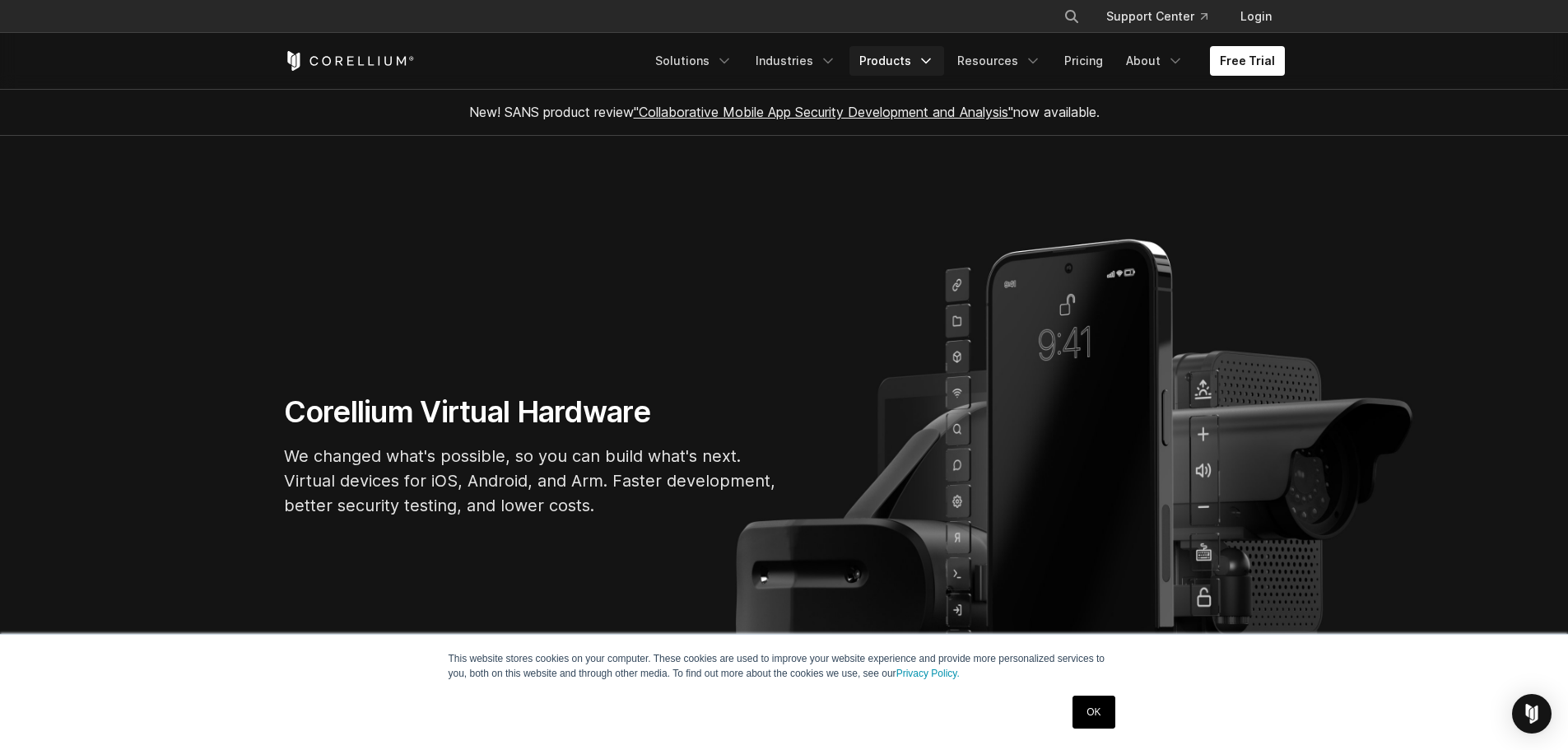
click at [900, 60] on link "Products" at bounding box center [897, 61] width 94 height 30
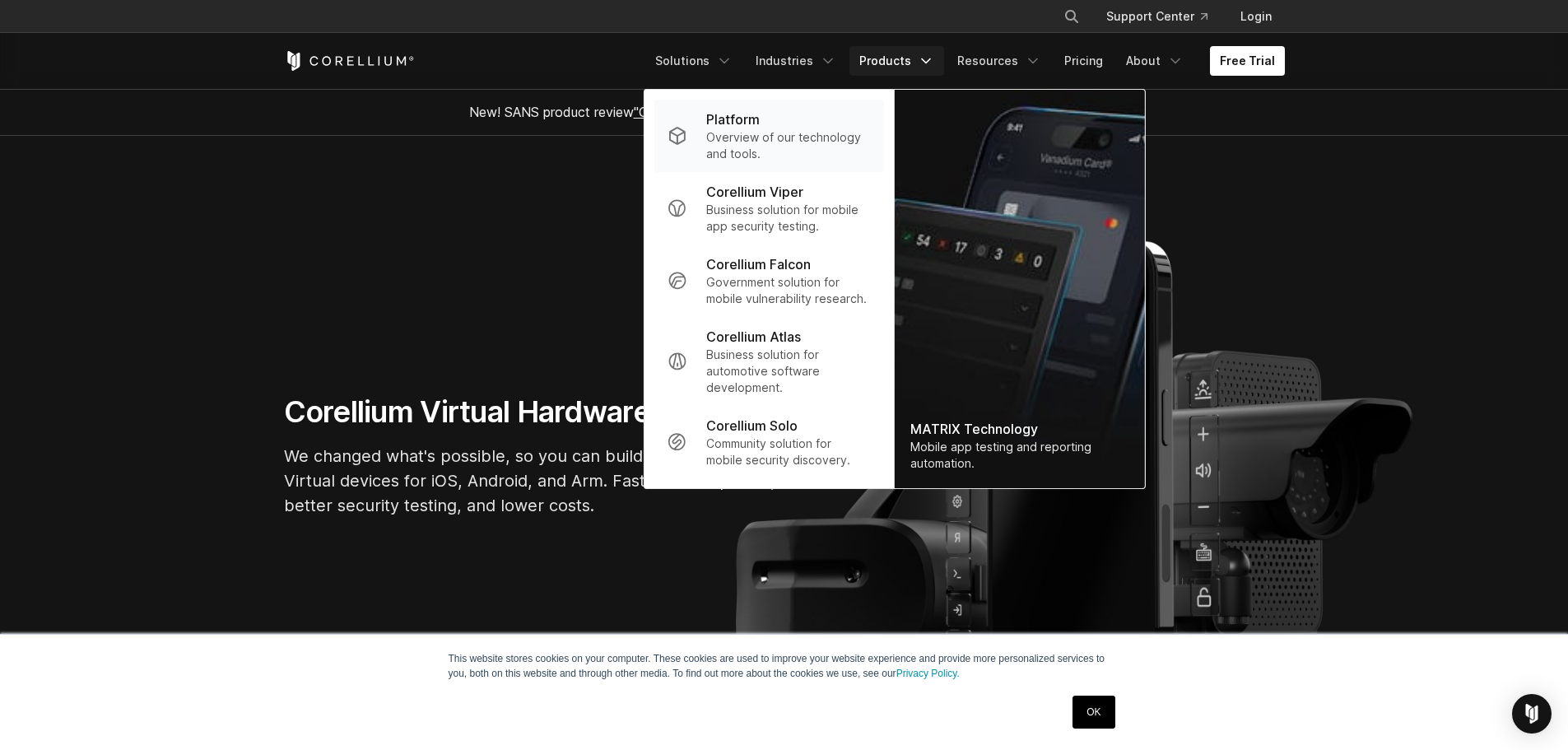
click at [796, 138] on p "Overview of our technology and tools." at bounding box center [788, 146] width 164 height 33
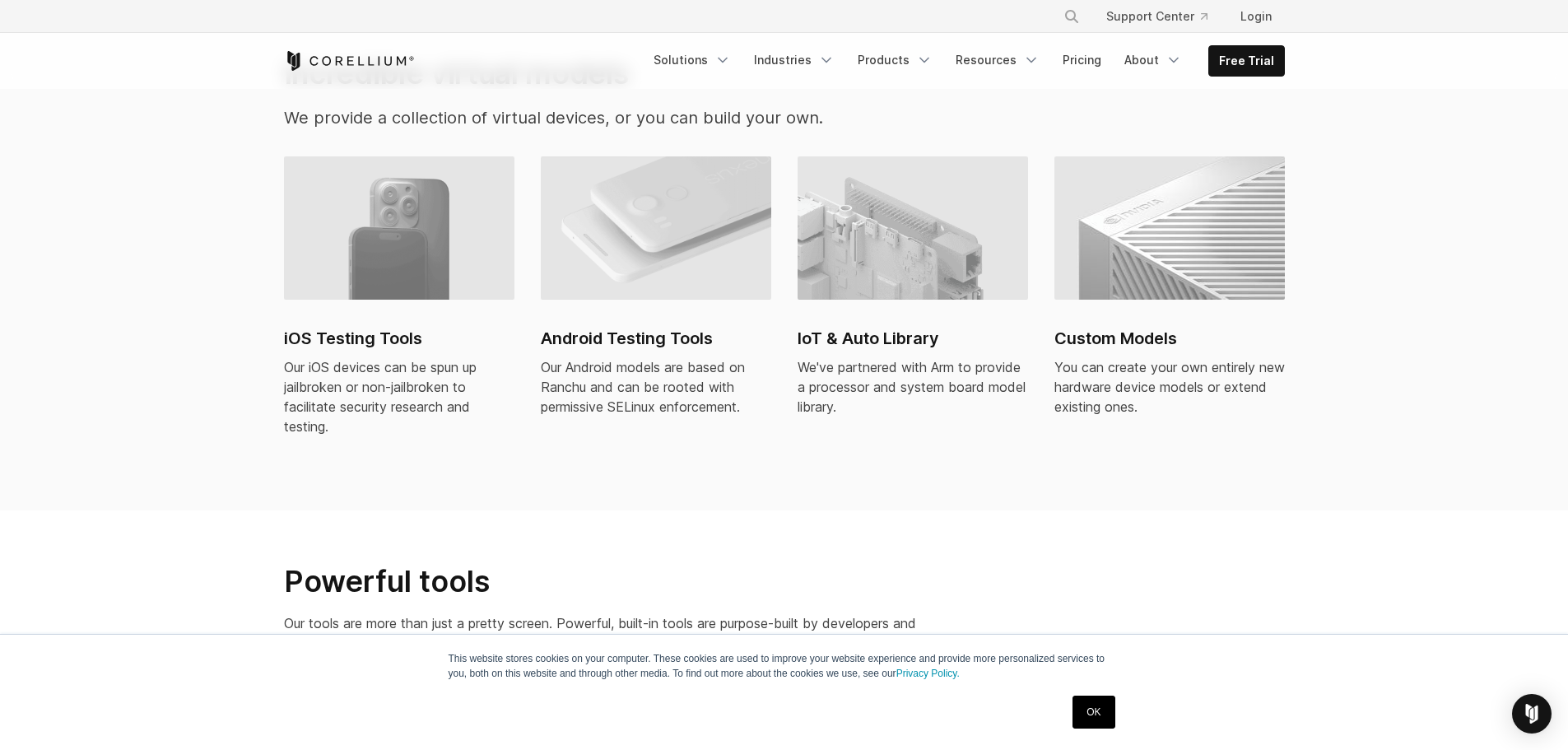
scroll to position [1176, 0]
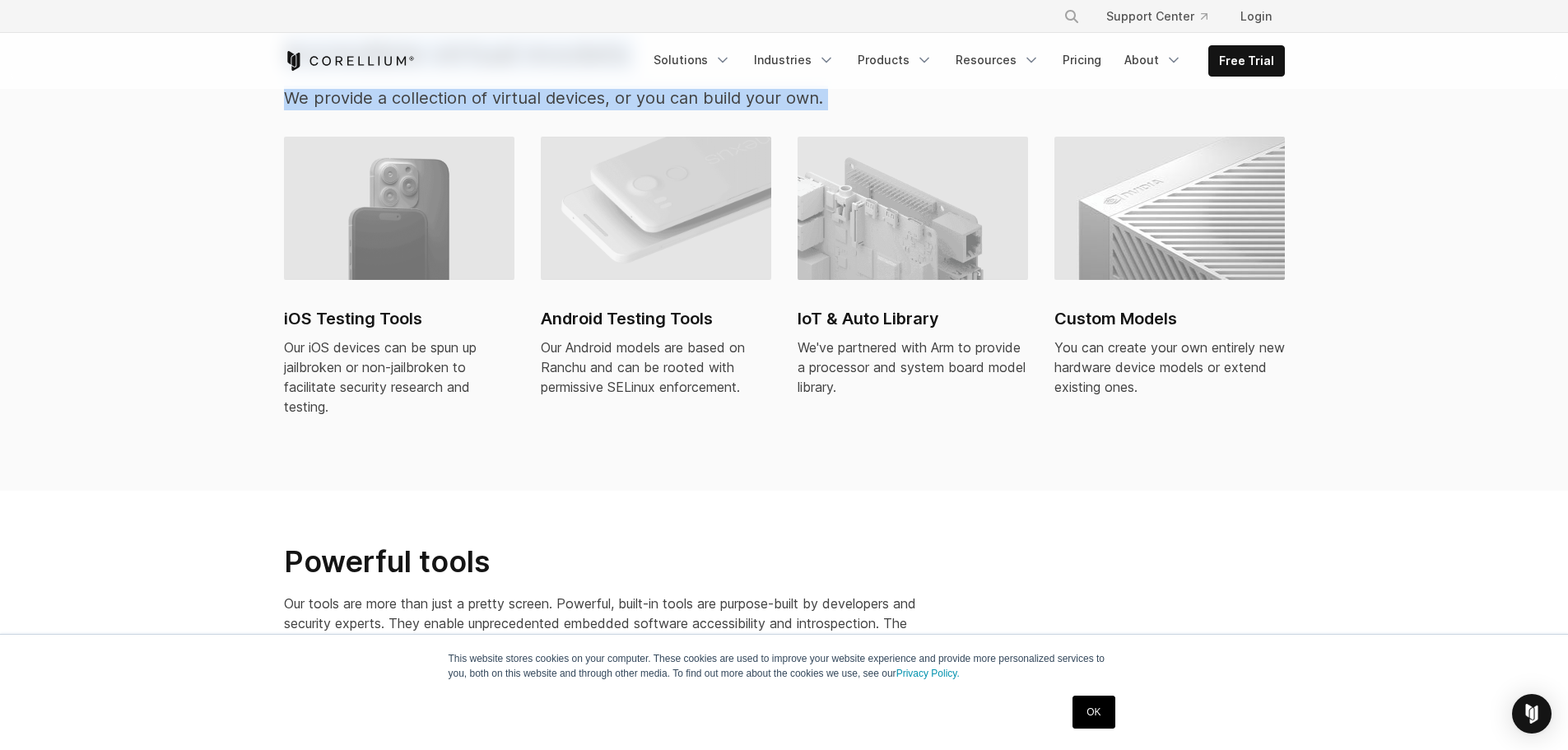
drag, startPoint x: 1537, startPoint y: 219, endPoint x: 1558, endPoint y: 9, distance: 211.0
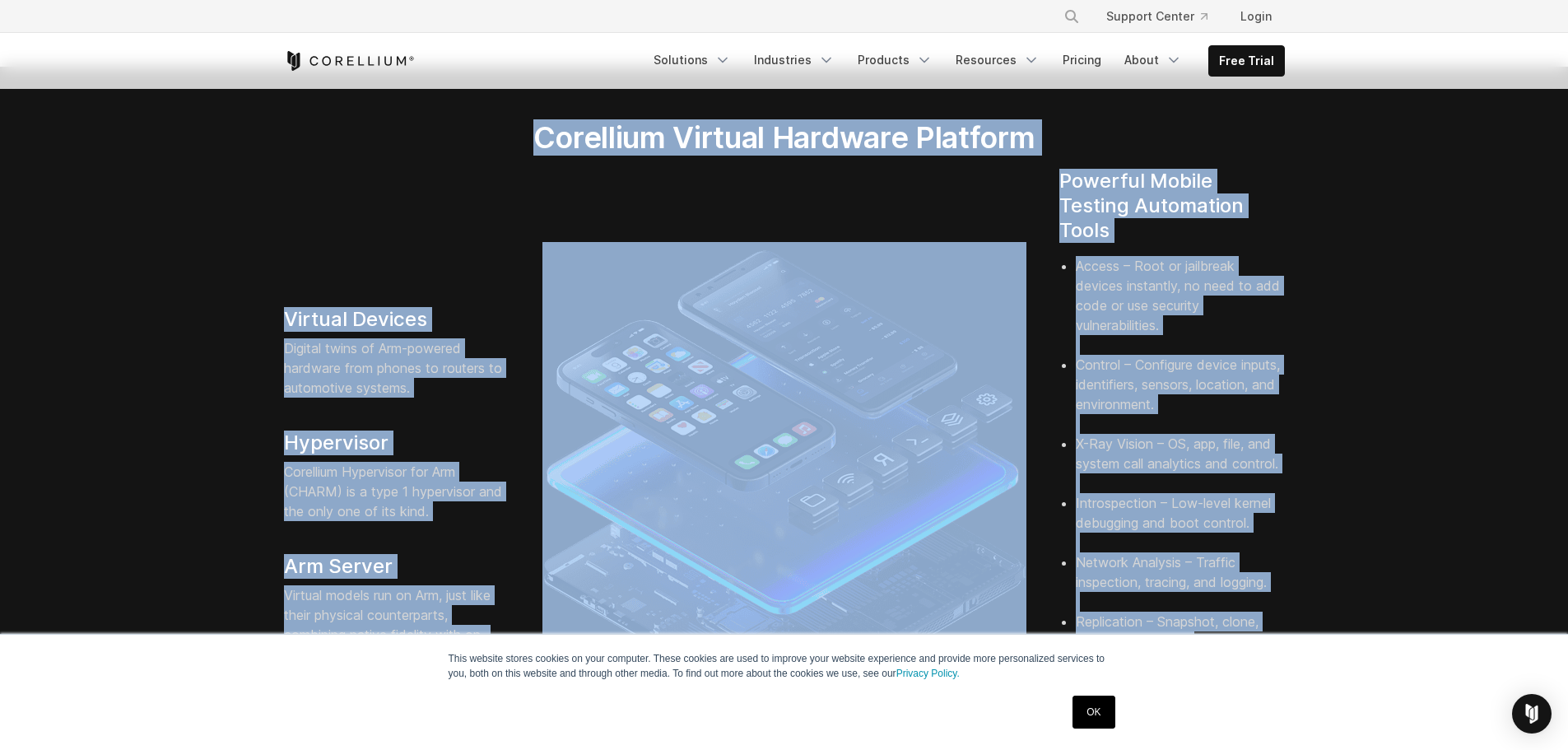
scroll to position [0, 0]
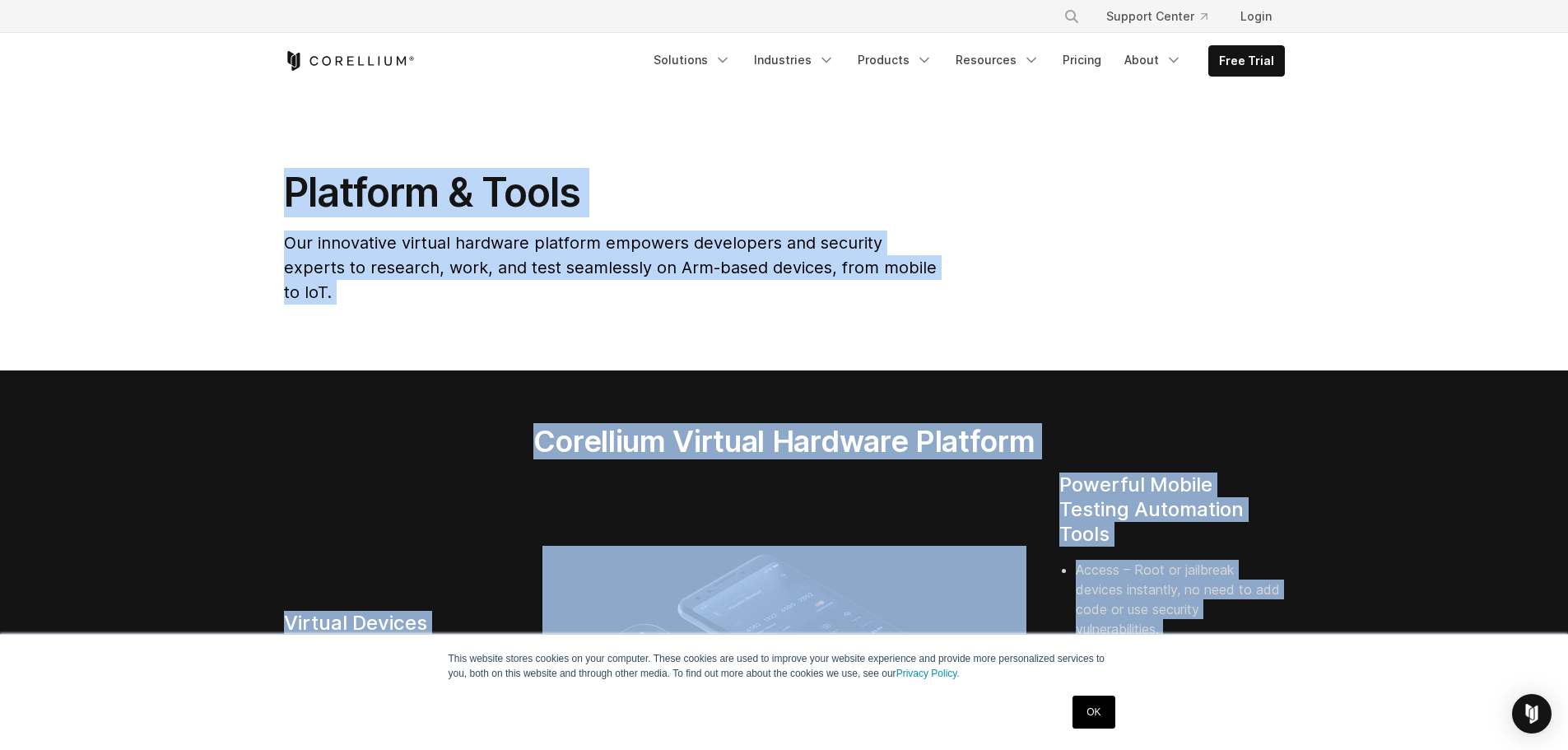
click at [330, 57] on icon "Corellium Home" at bounding box center [349, 60] width 131 height 19
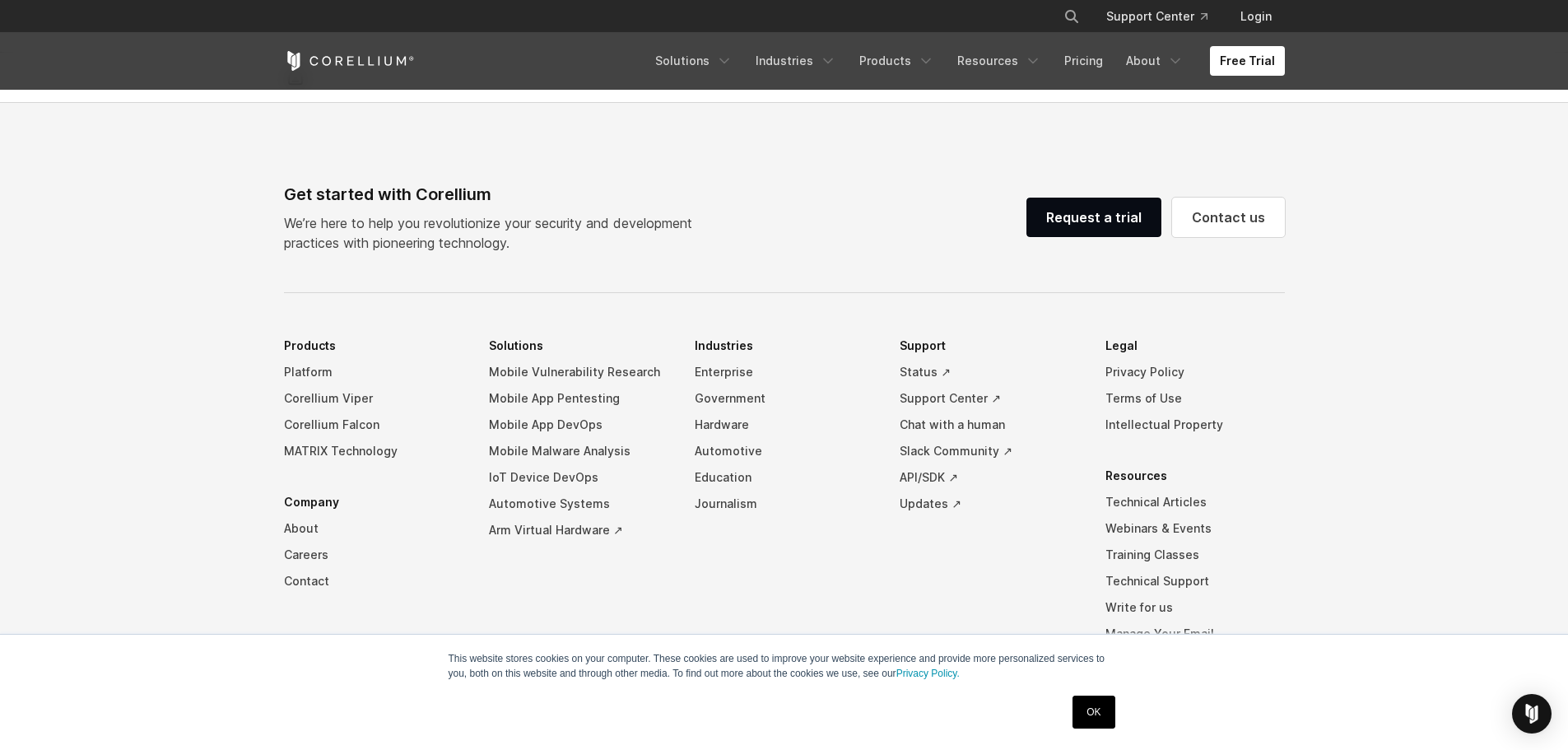
scroll to position [3843, 0]
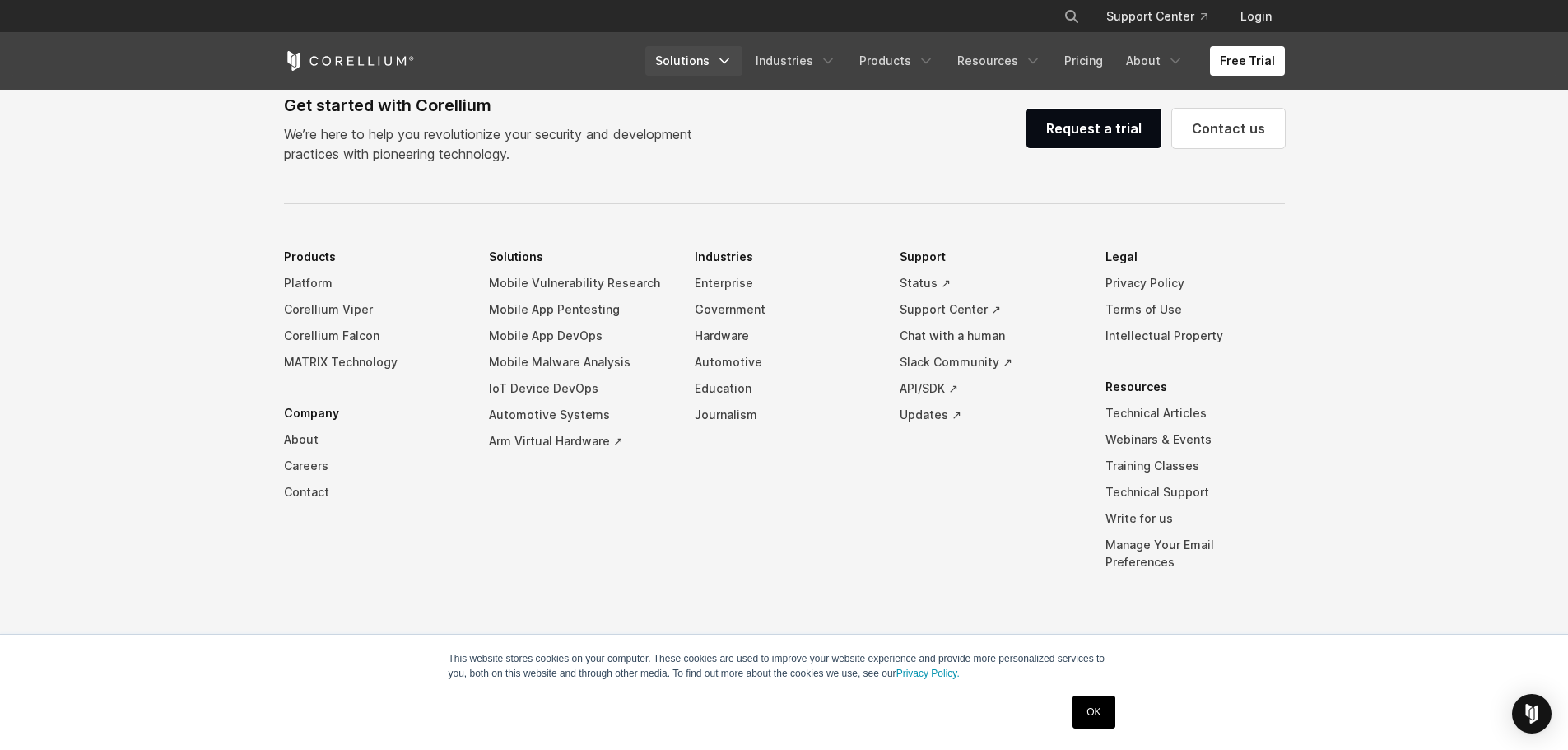
click at [702, 58] on link "Solutions" at bounding box center [693, 61] width 97 height 30
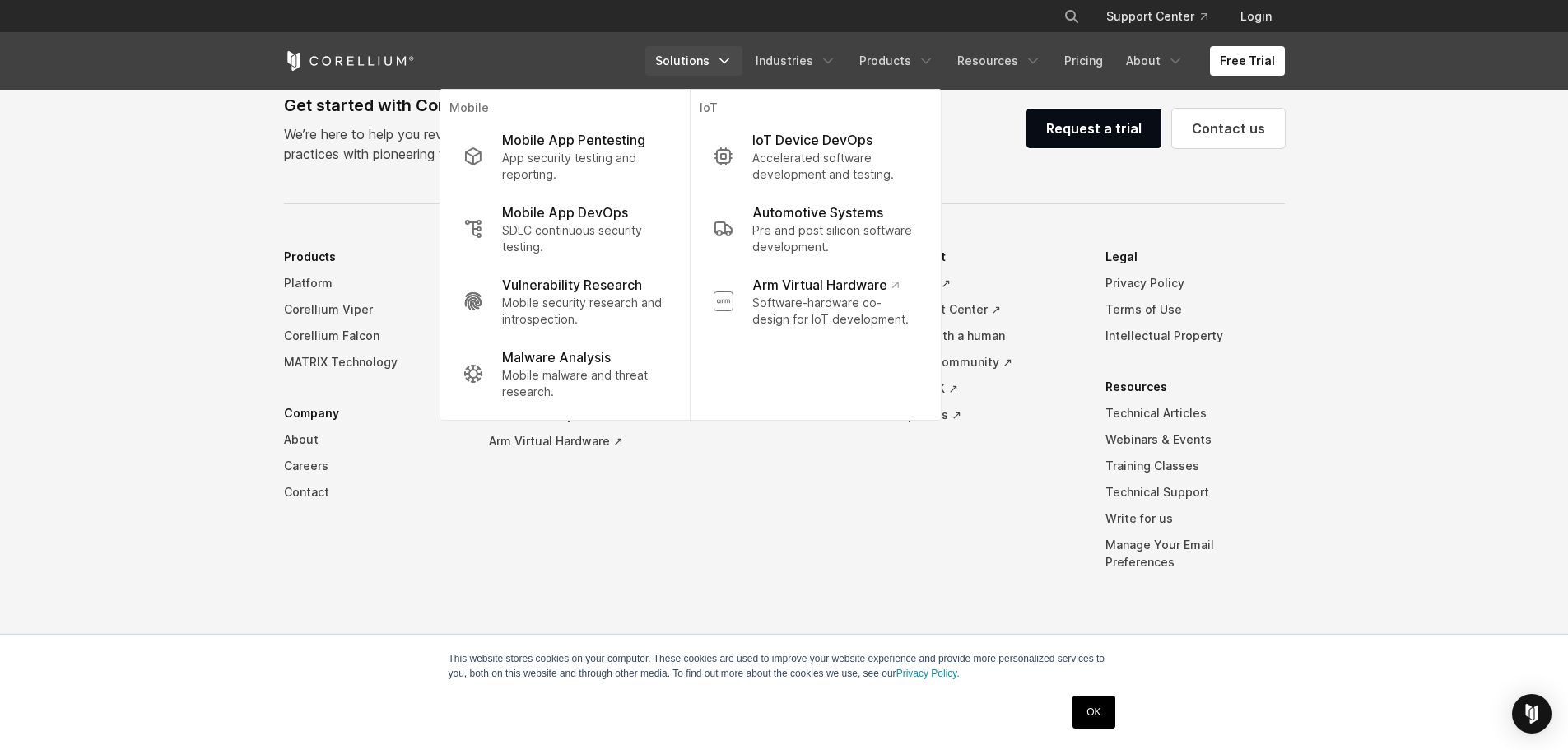
click at [584, 139] on p "Mobile App Pentesting" at bounding box center [573, 140] width 143 height 19
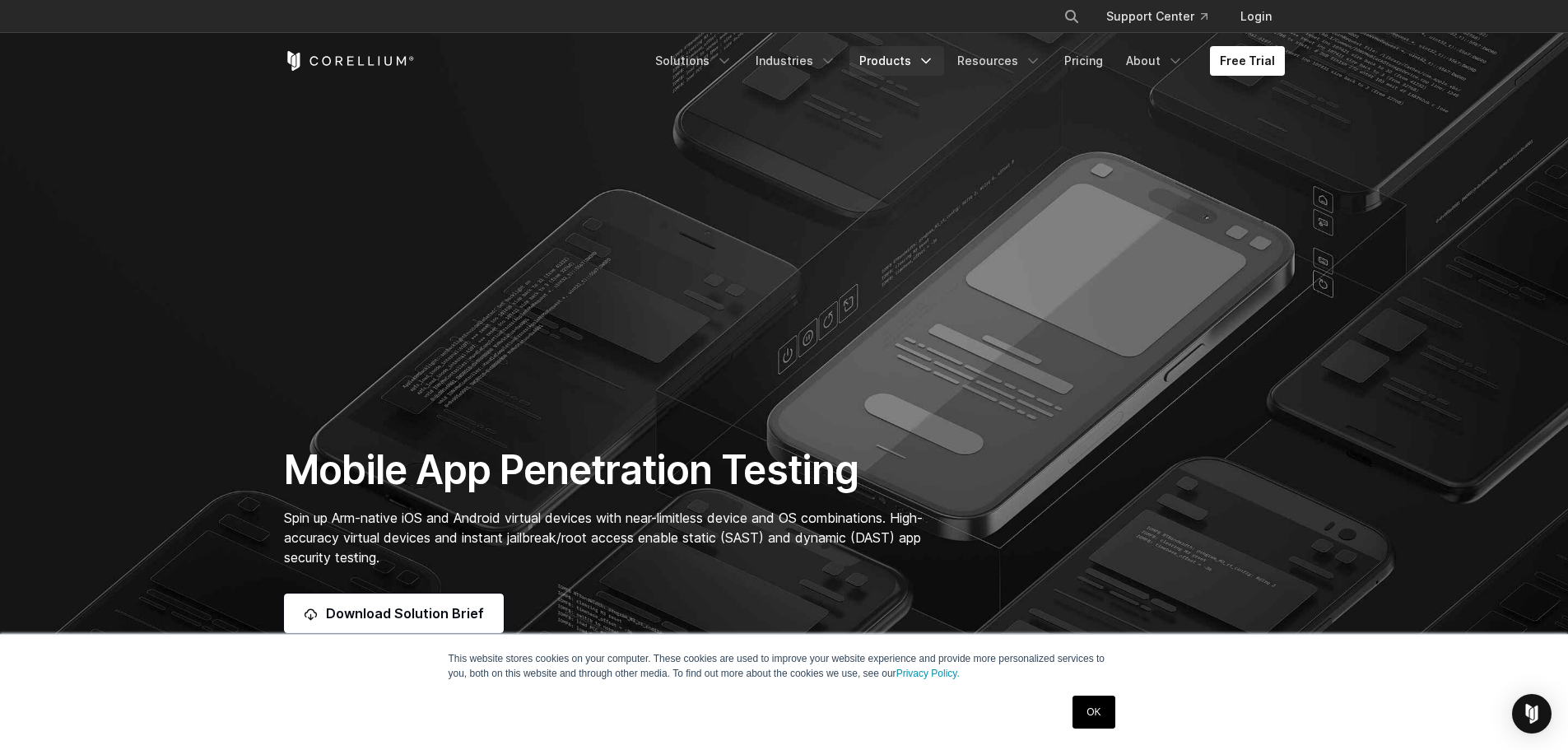
click at [904, 66] on link "Products" at bounding box center [897, 61] width 94 height 30
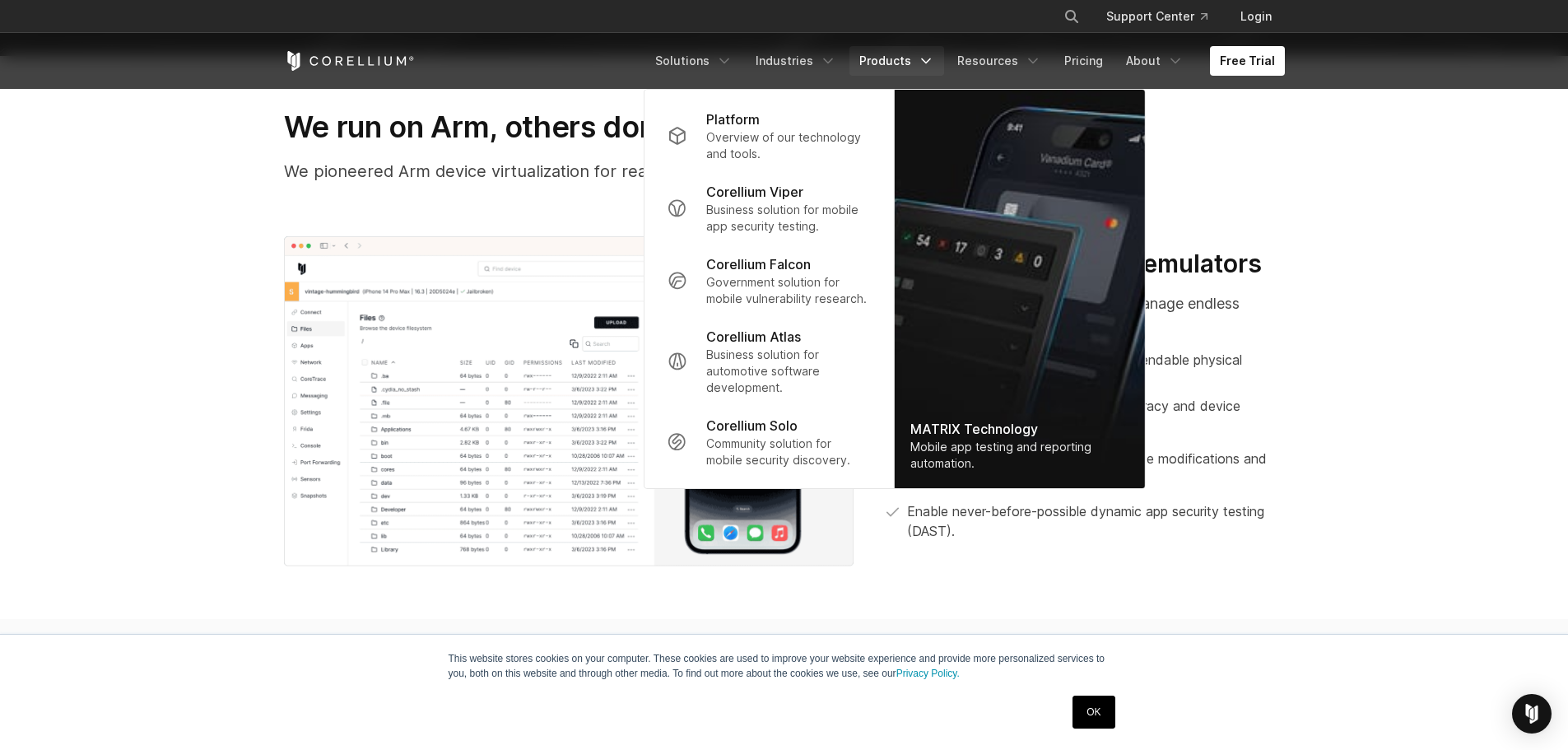
scroll to position [1312, 0]
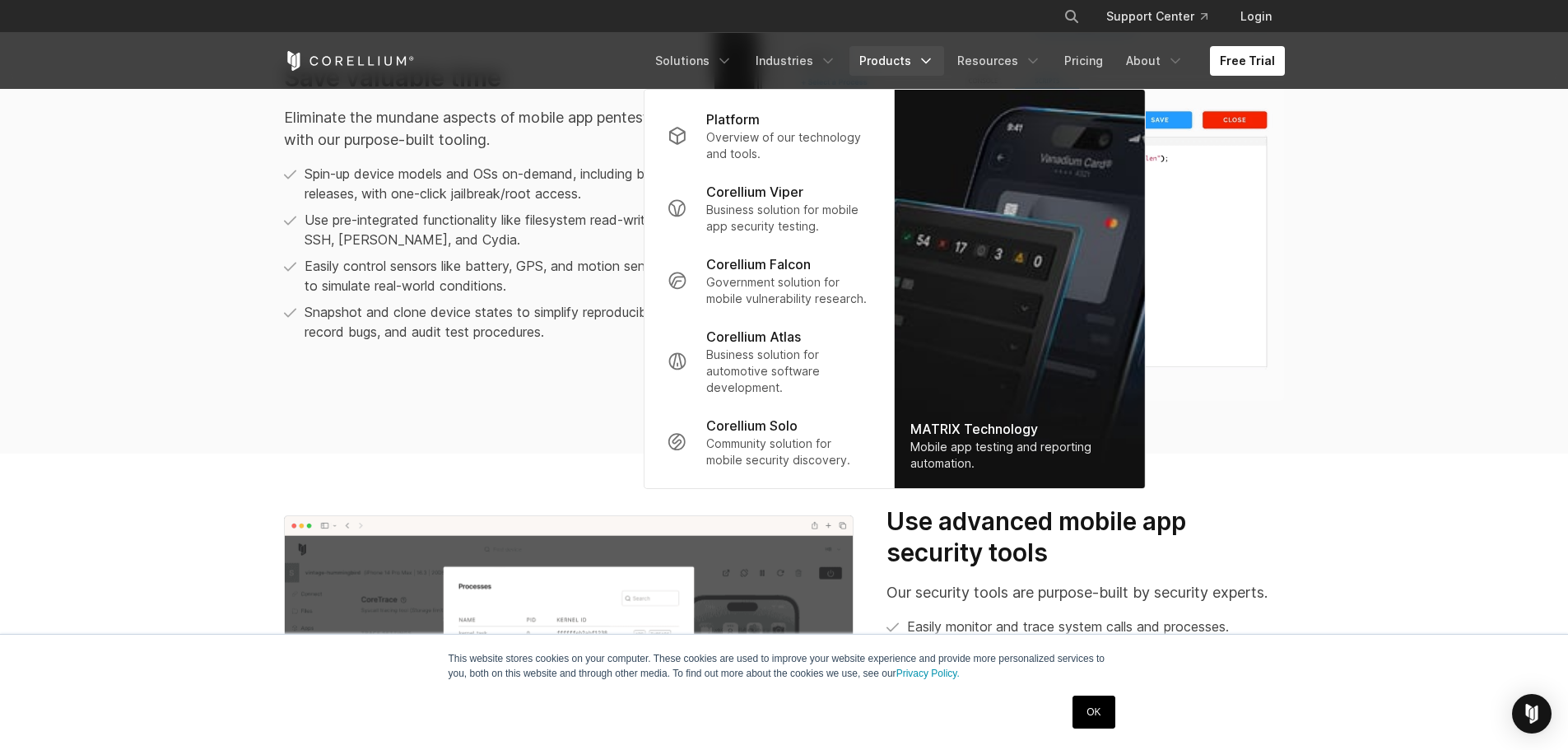
click at [1403, 293] on section "Save valuable time Eliminate the mundane aspects of mobile app pentesting with …" at bounding box center [784, 208] width 1568 height 491
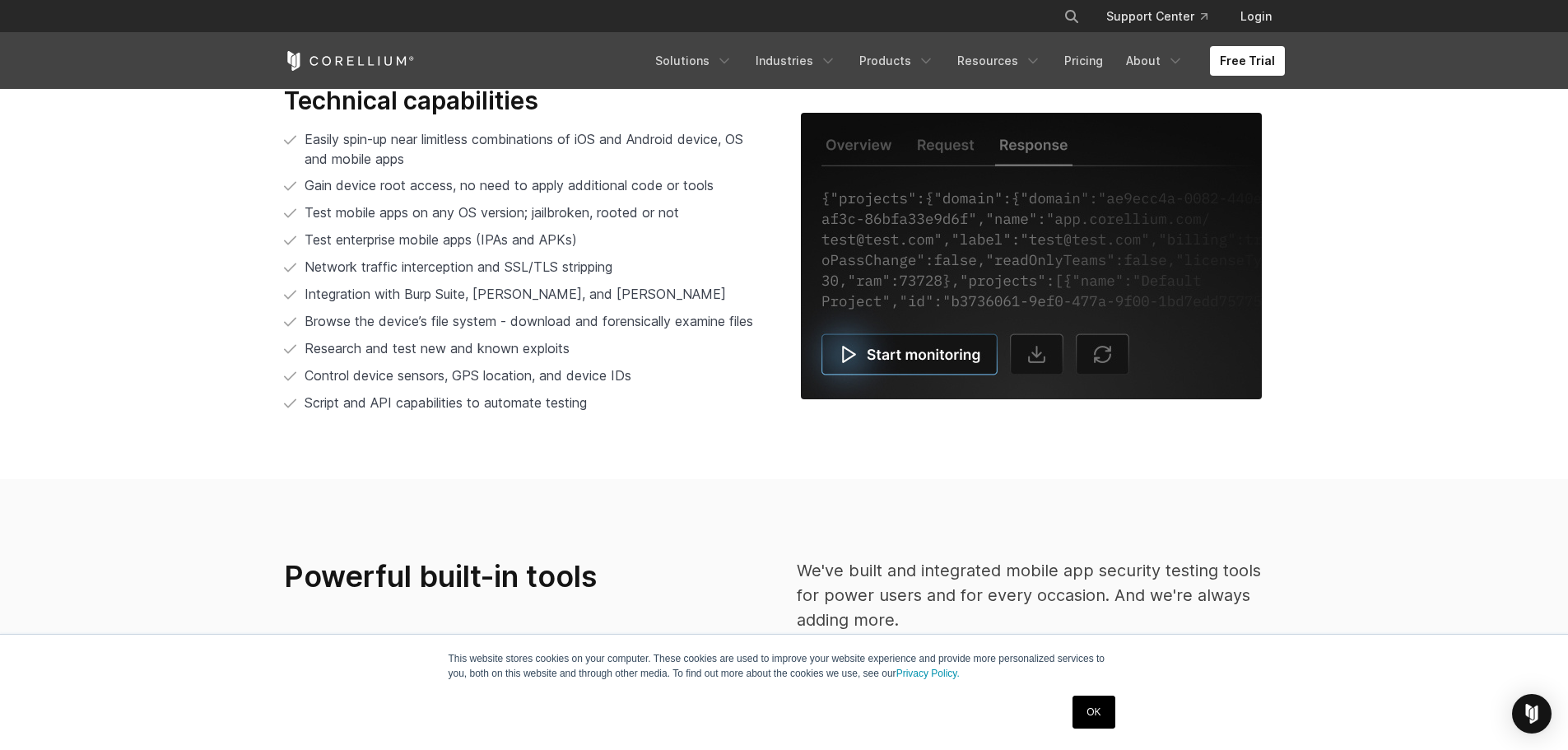
scroll to position [3203, 0]
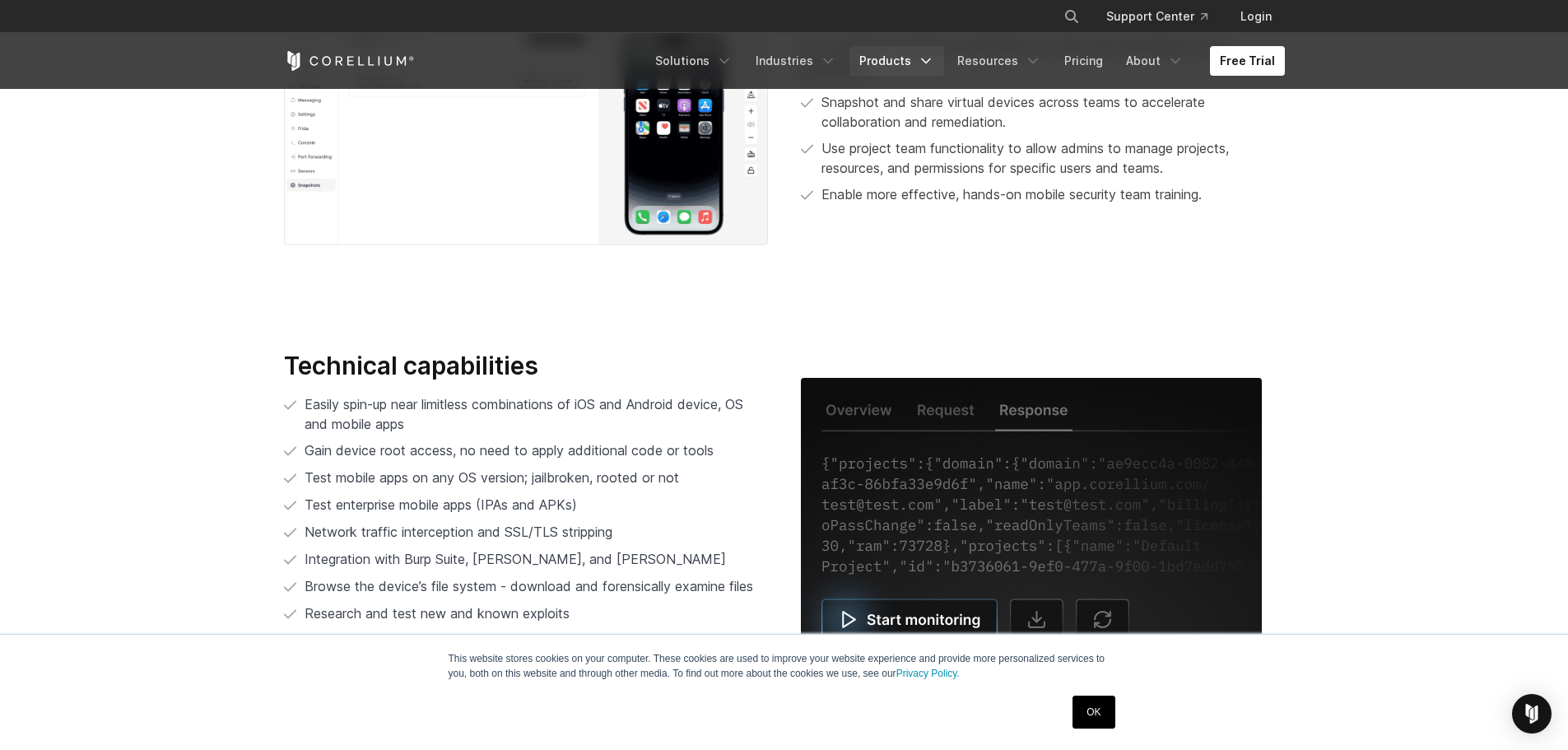
click at [907, 62] on link "Products" at bounding box center [897, 61] width 94 height 30
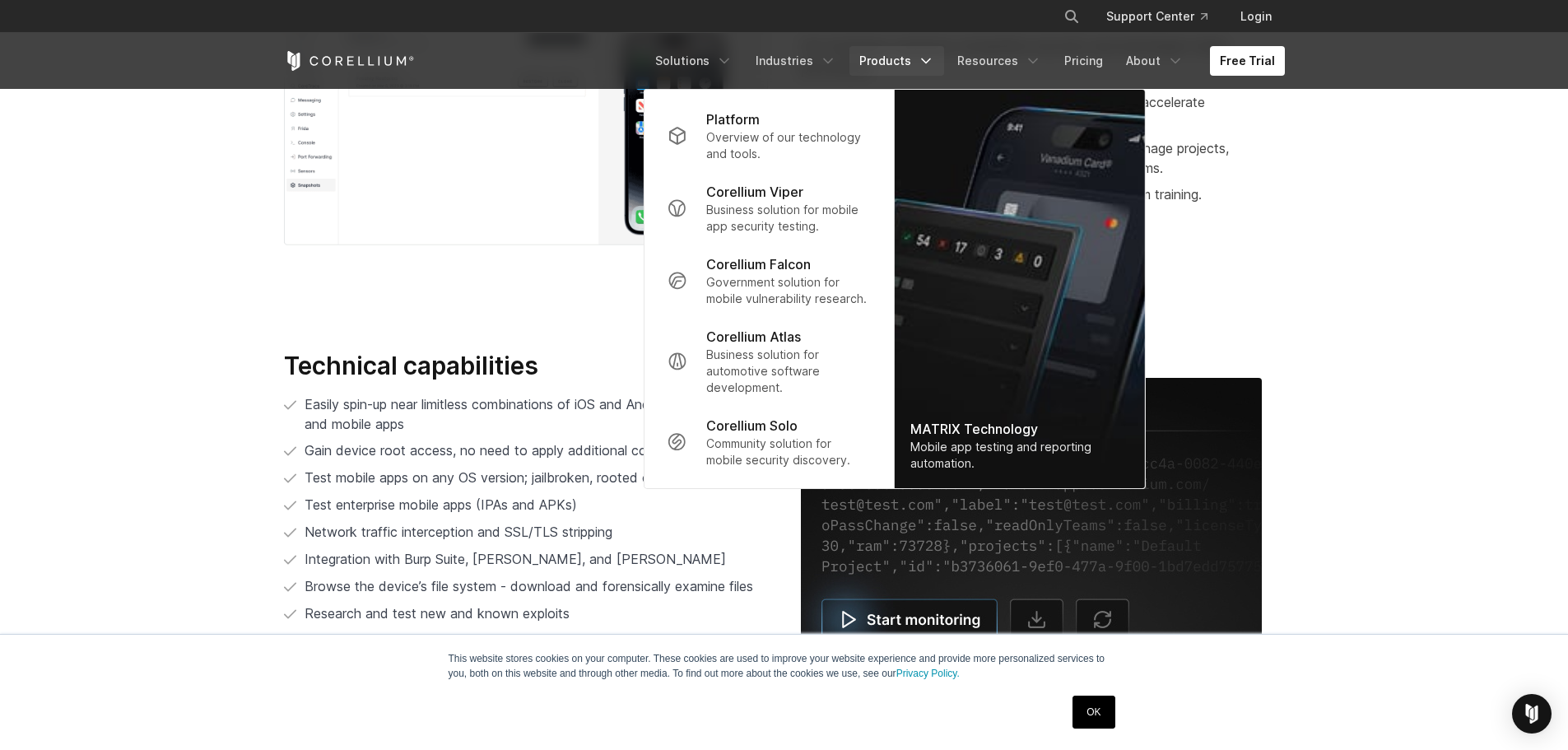
click at [712, 44] on div "Free Trial Solutions IoT" at bounding box center [784, 61] width 1001 height 56
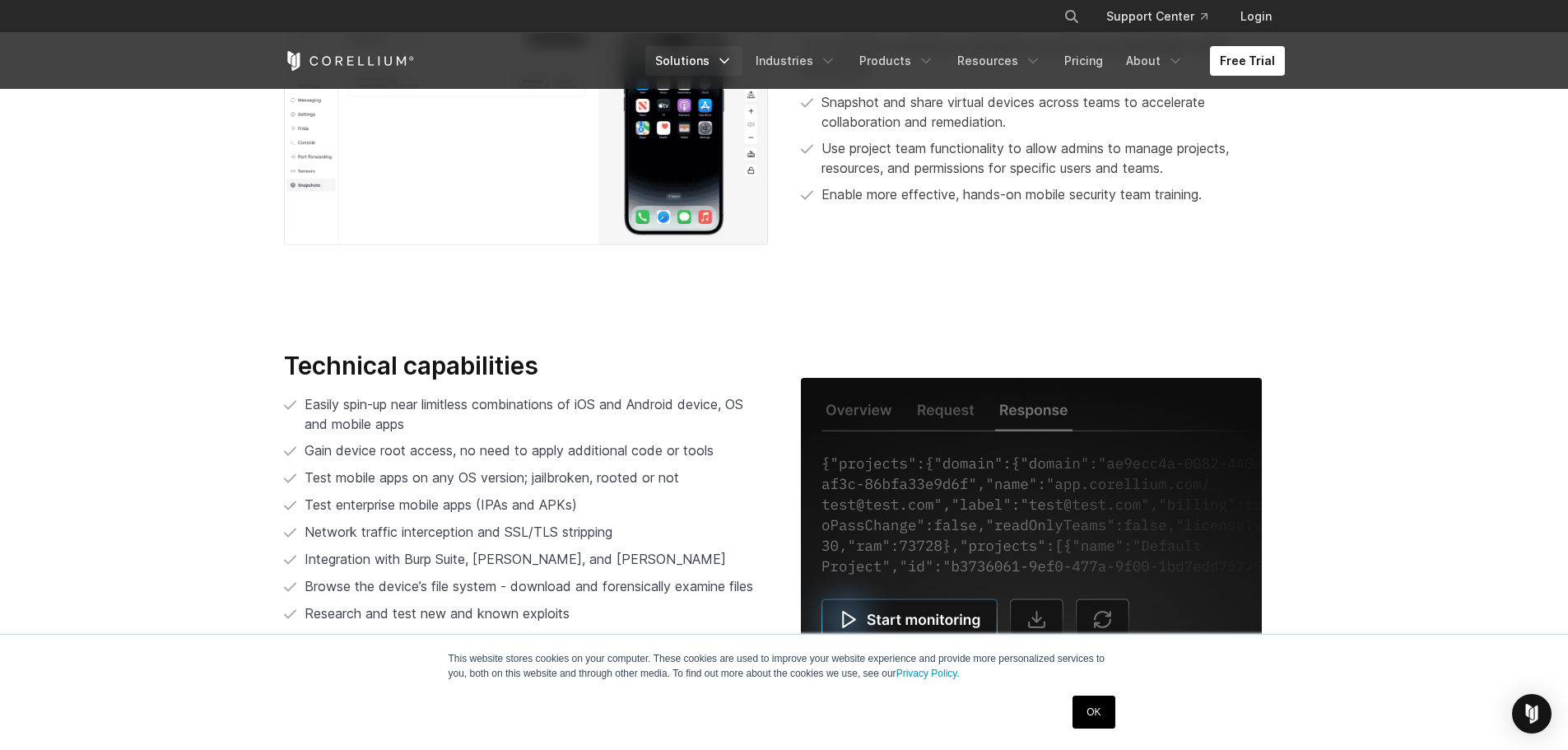
click at [712, 49] on link "Solutions" at bounding box center [693, 61] width 97 height 30
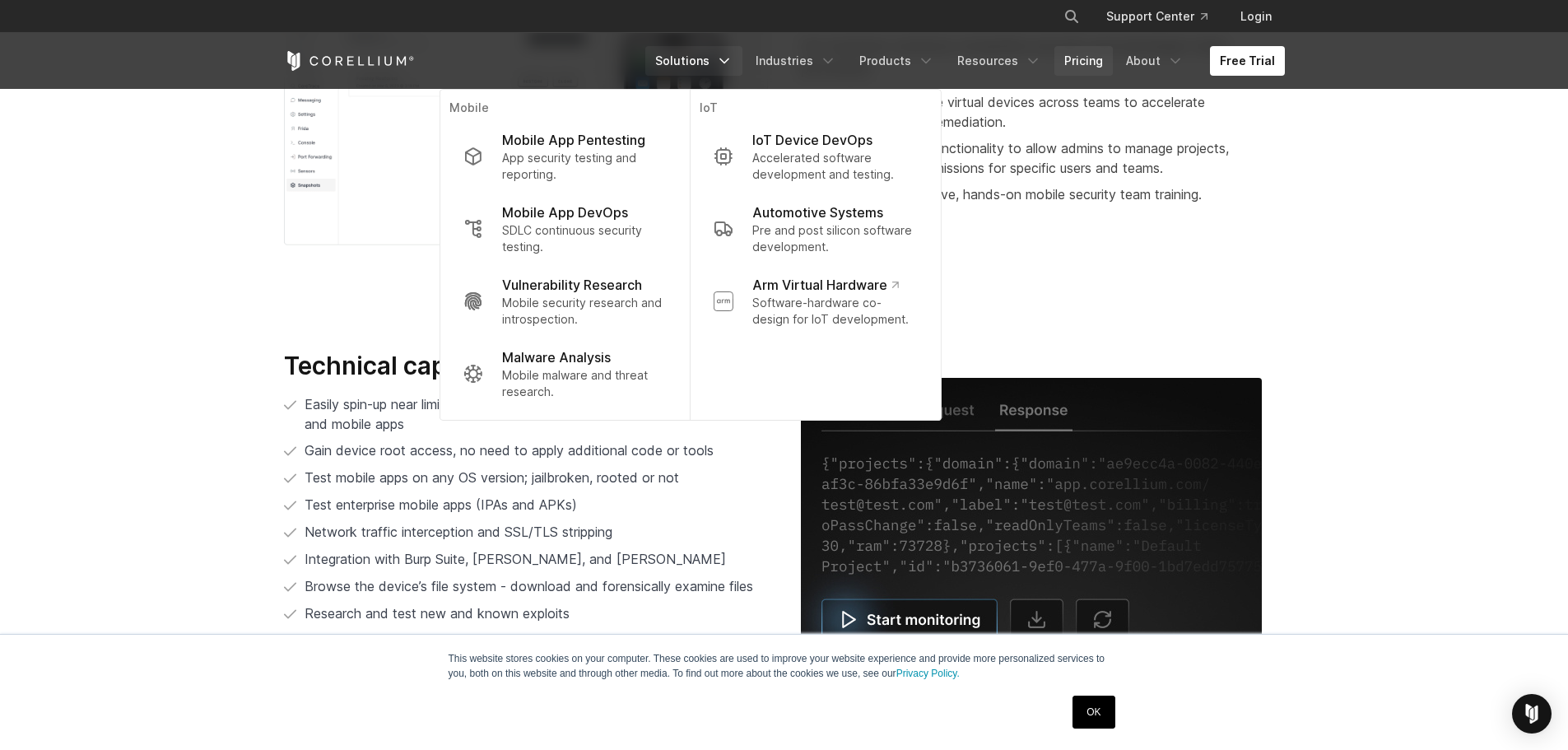
click at [1077, 69] on link "Pricing" at bounding box center [1084, 61] width 58 height 30
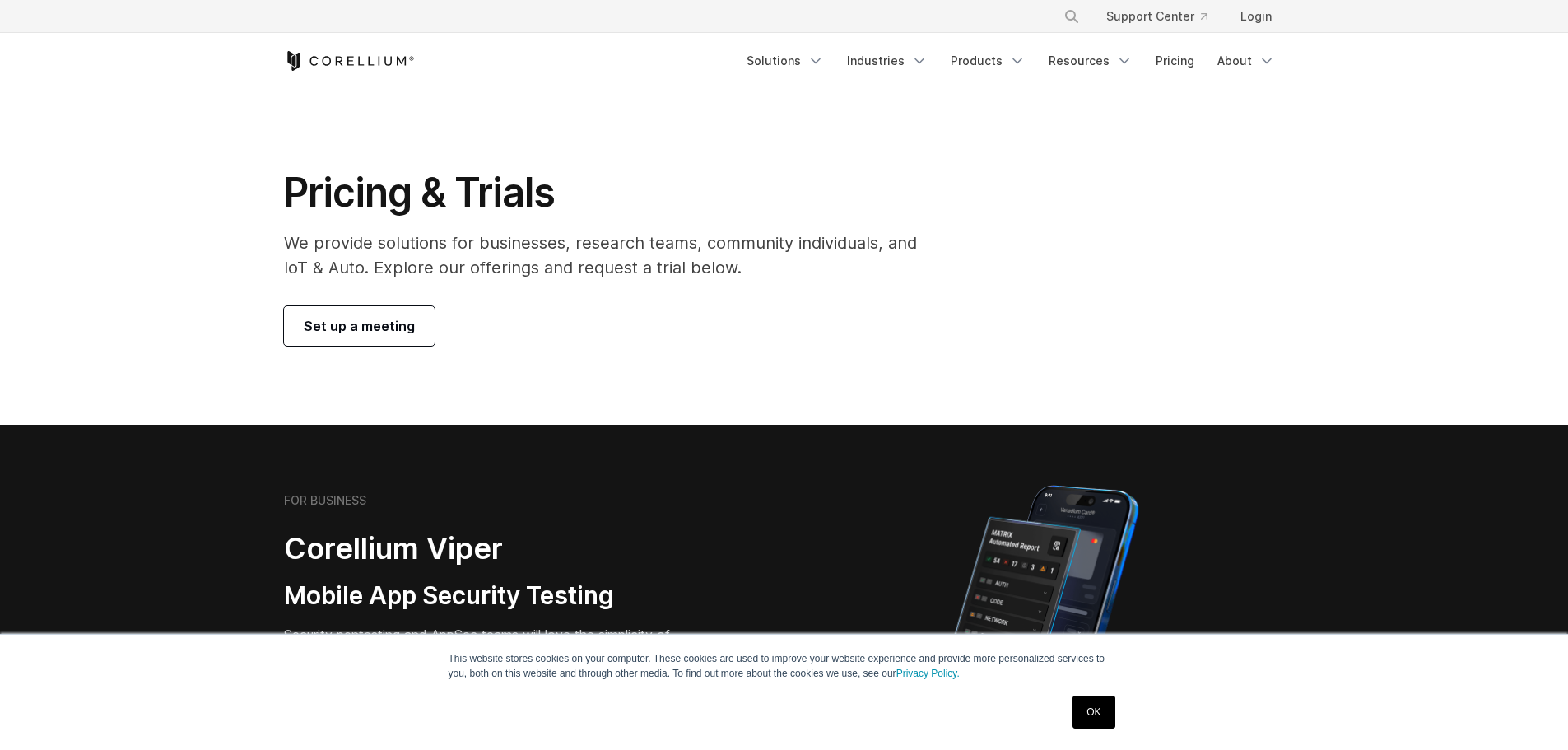
click at [1094, 719] on link "OK" at bounding box center [1093, 712] width 42 height 33
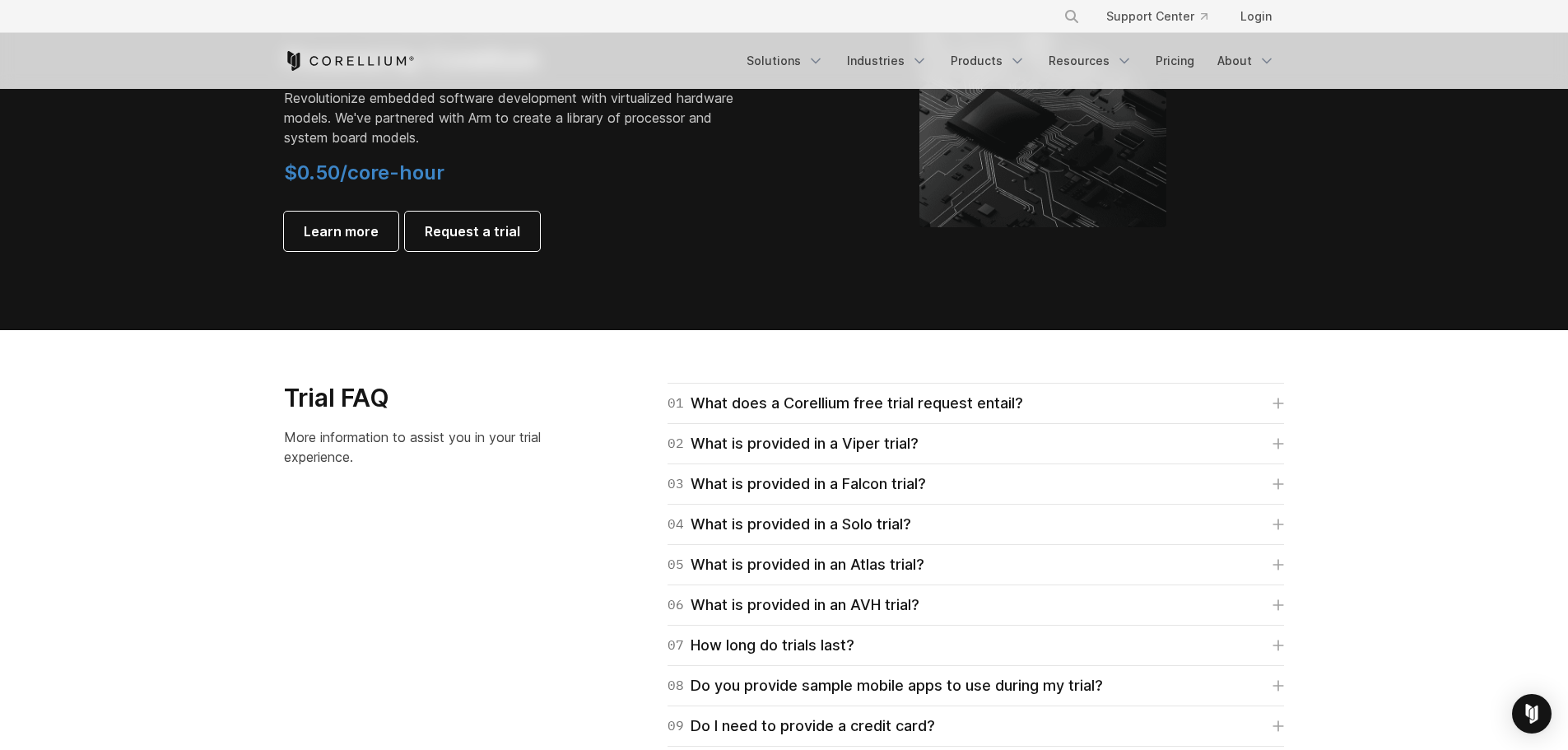
scroll to position [2105, 0]
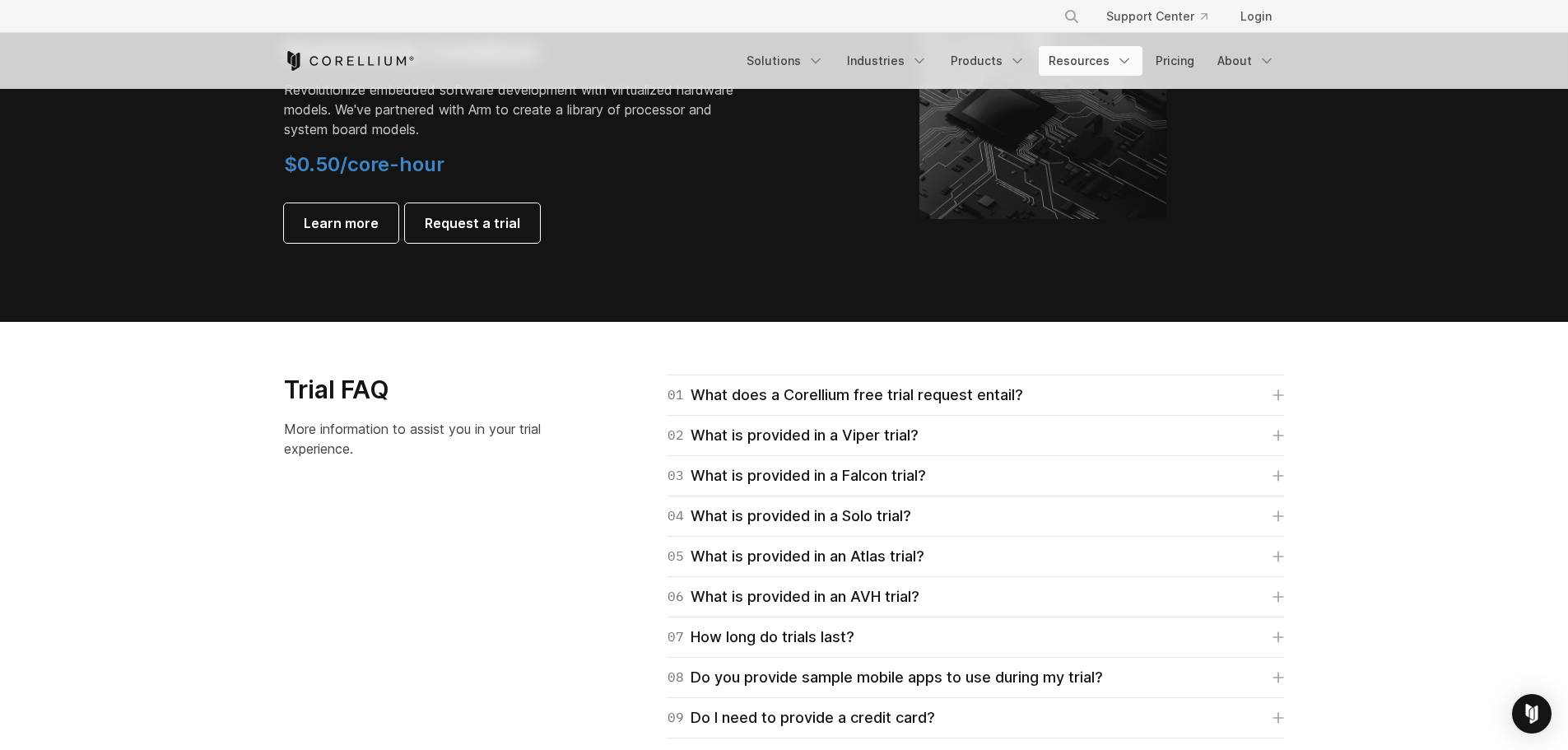
click at [1090, 64] on link "Resources" at bounding box center [1091, 61] width 104 height 30
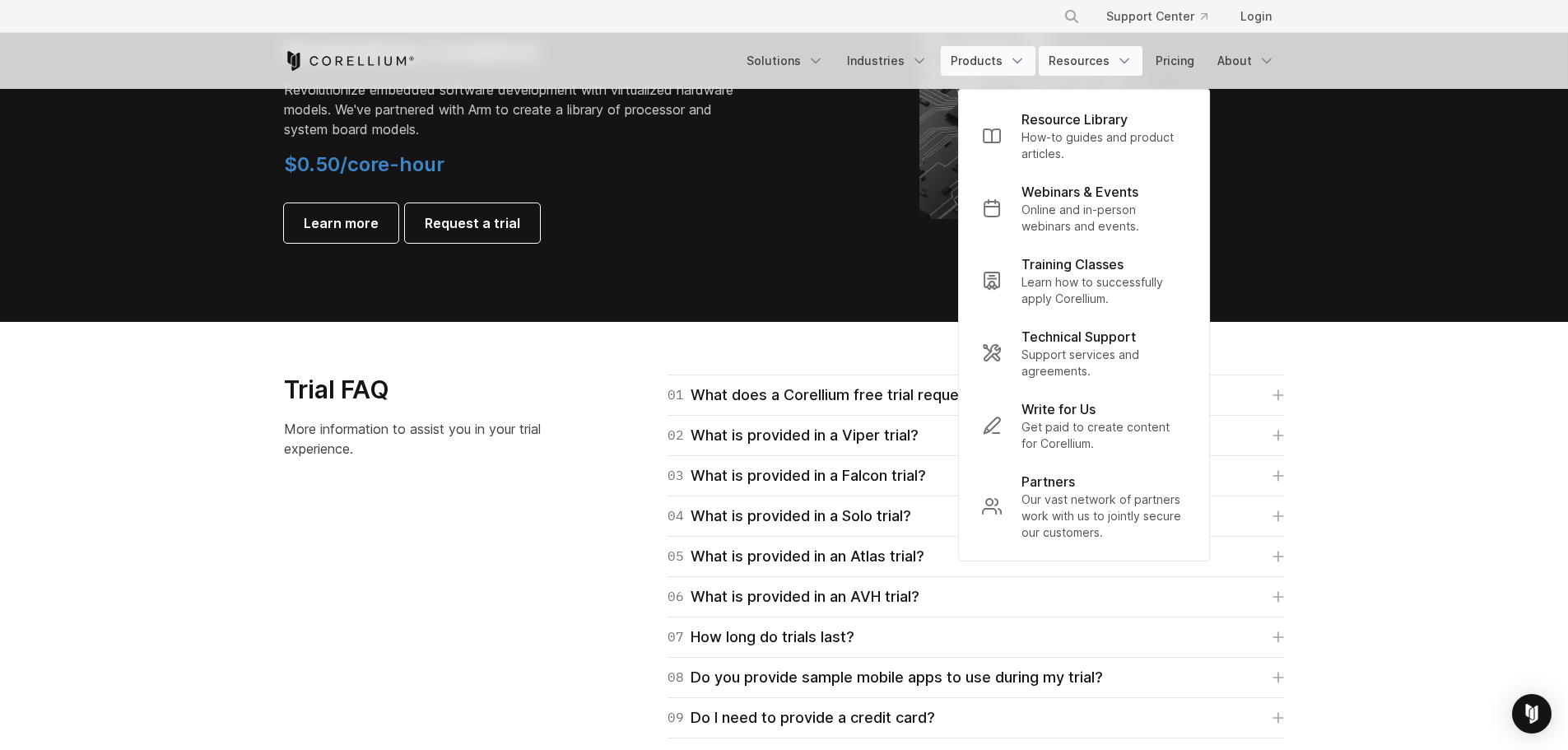
click at [976, 61] on link "Products" at bounding box center [988, 61] width 94 height 30
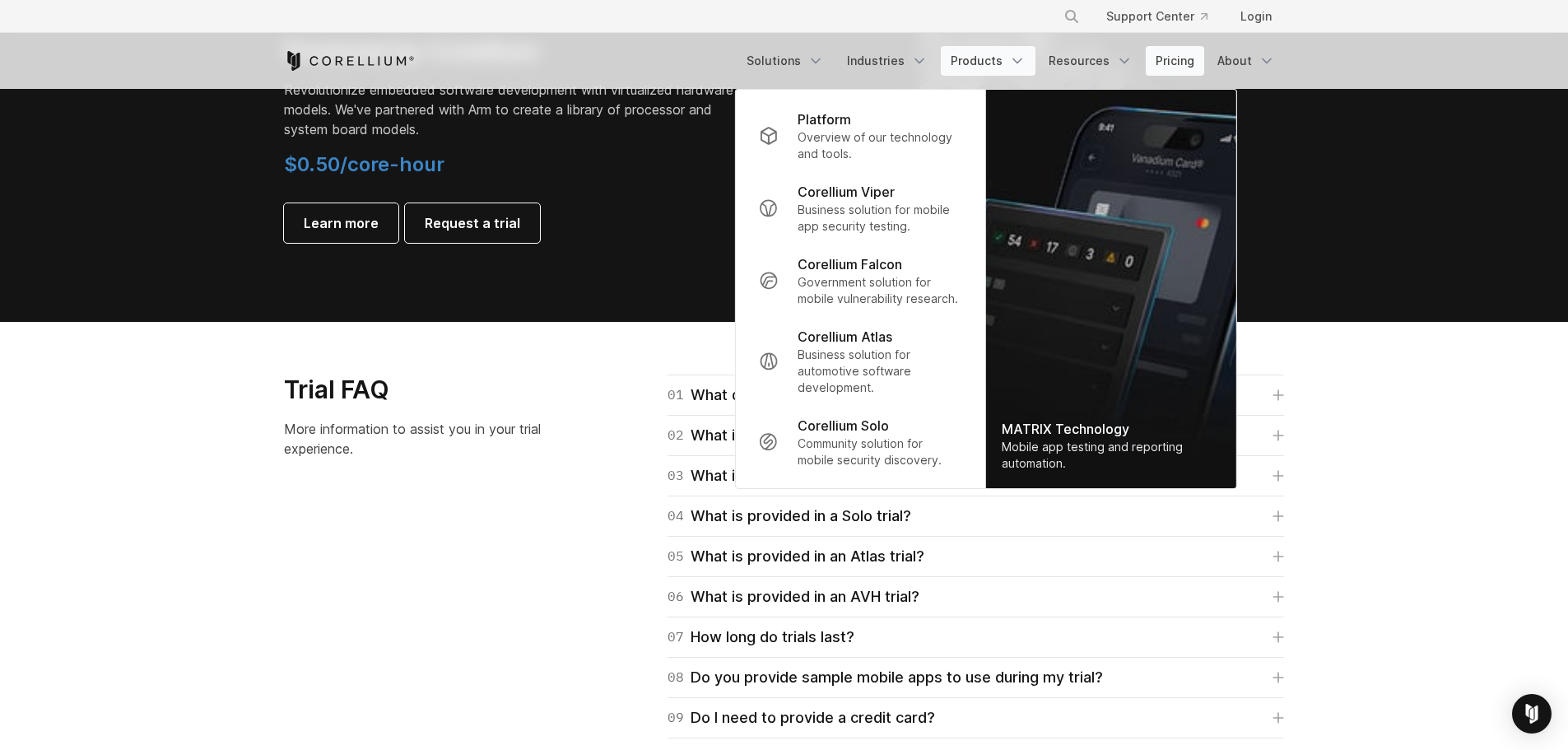
click at [1192, 59] on link "Pricing" at bounding box center [1174, 61] width 58 height 30
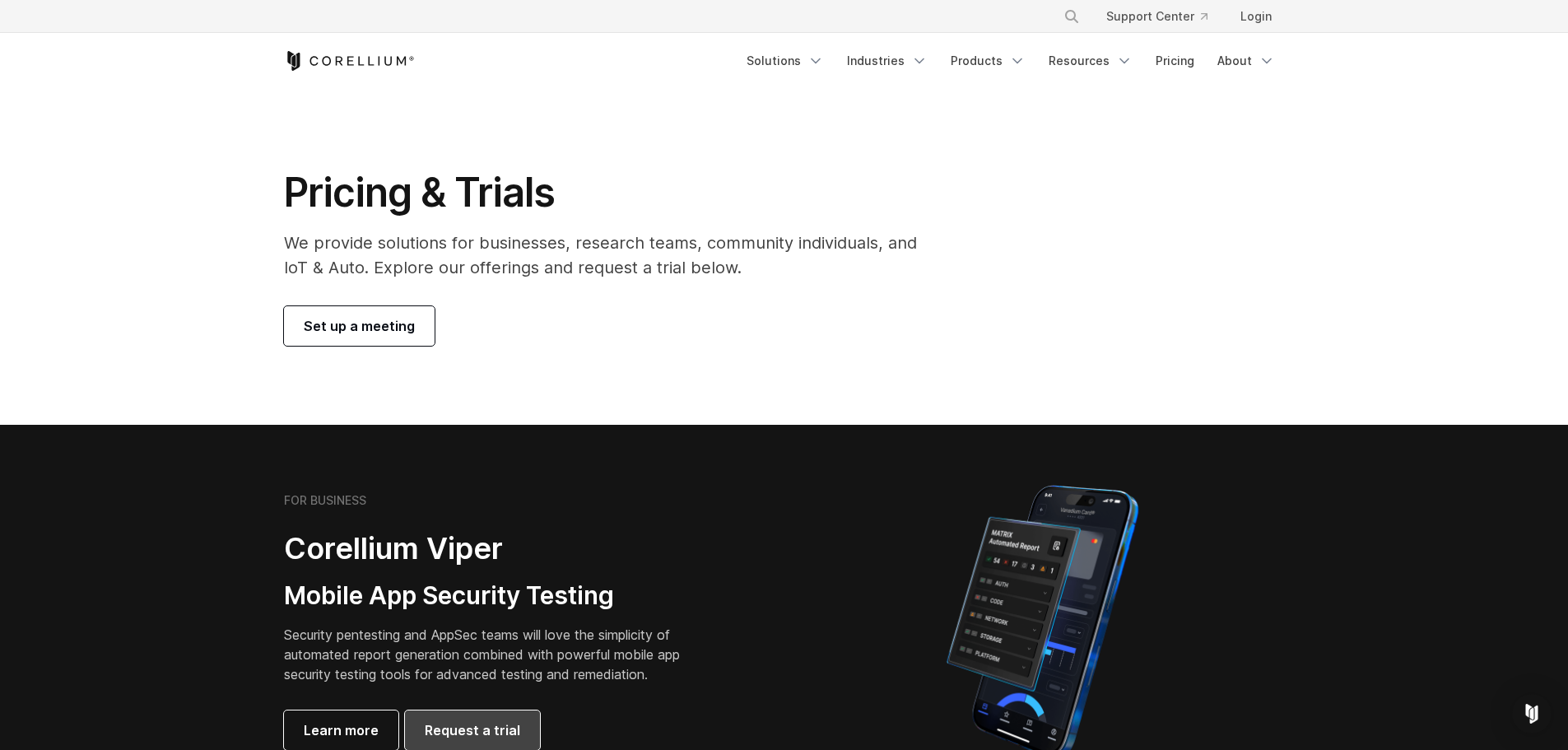
click at [469, 728] on span "Request a trial" at bounding box center [472, 730] width 95 height 19
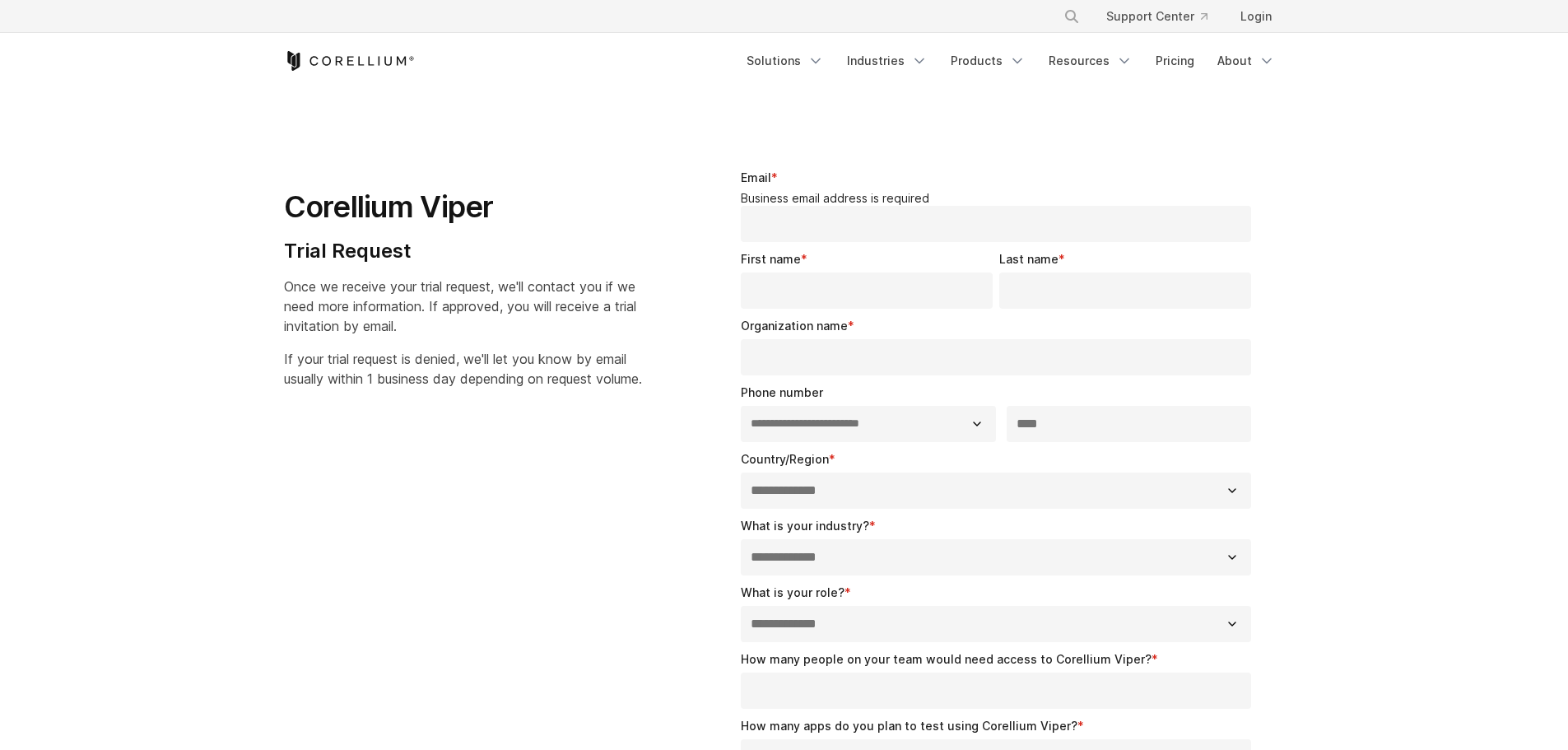
select select "**"
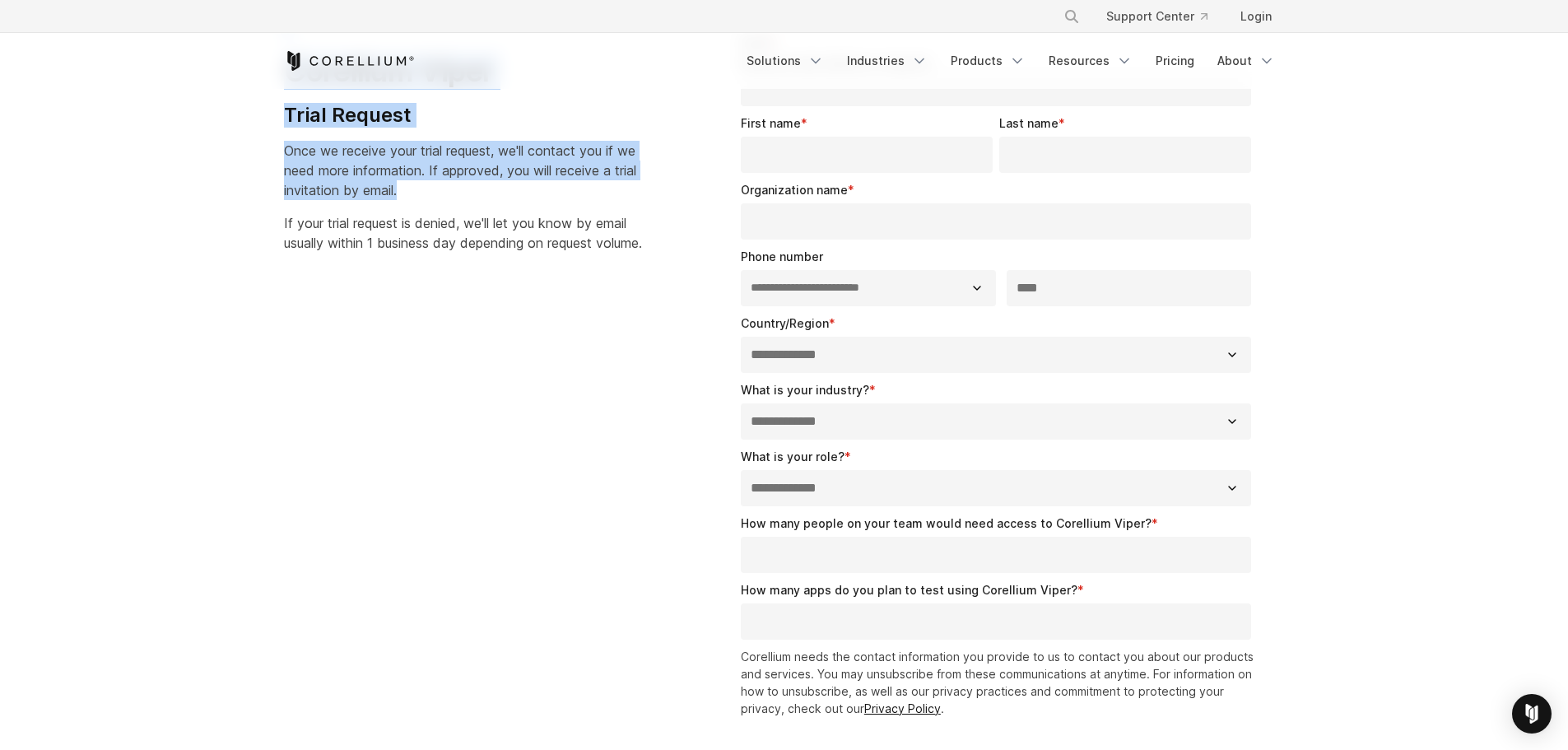
scroll to position [114, 0]
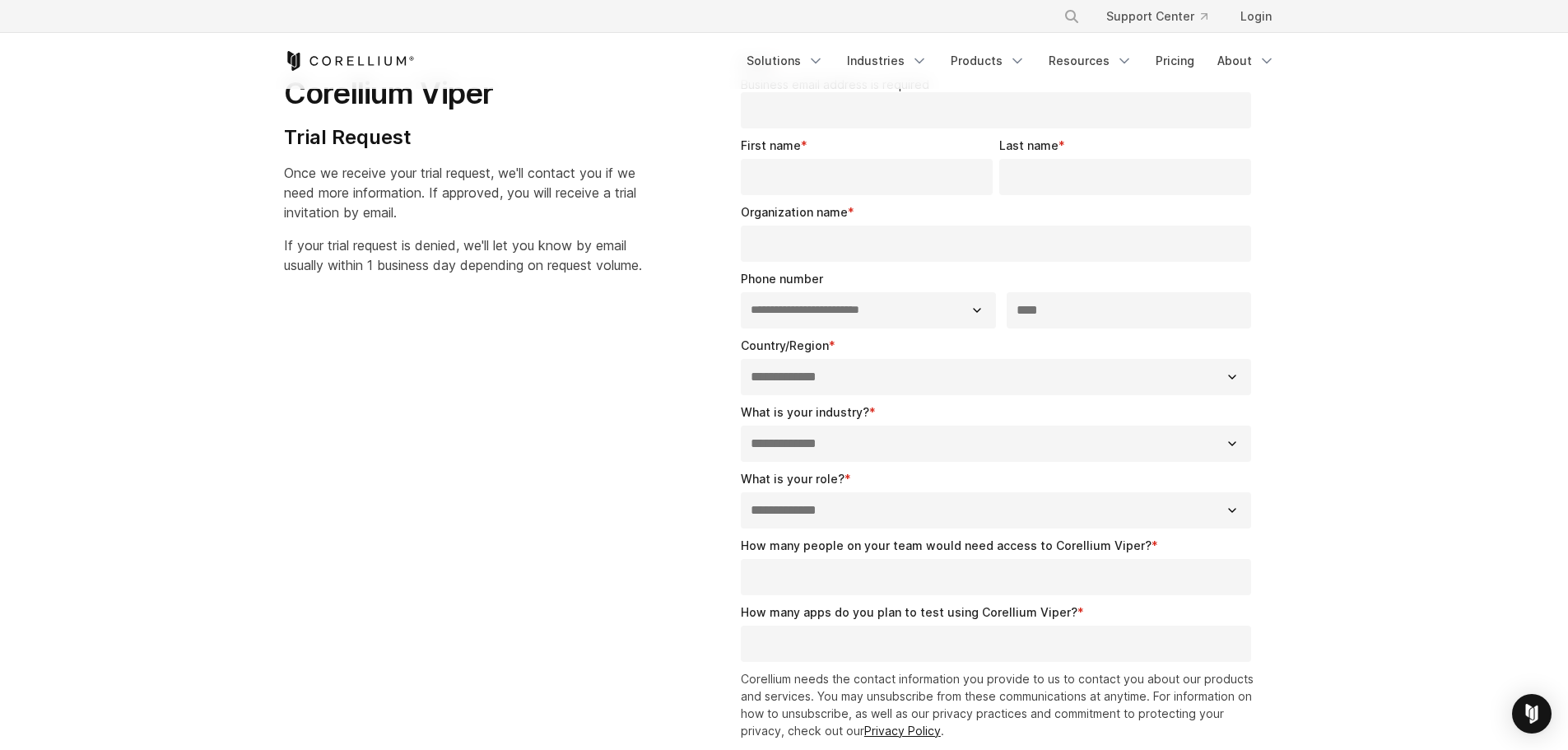
drag, startPoint x: 251, startPoint y: 157, endPoint x: 249, endPoint y: 250, distance: 93.0
click at [249, 250] on section "**********" at bounding box center [784, 476] width 1568 height 1001
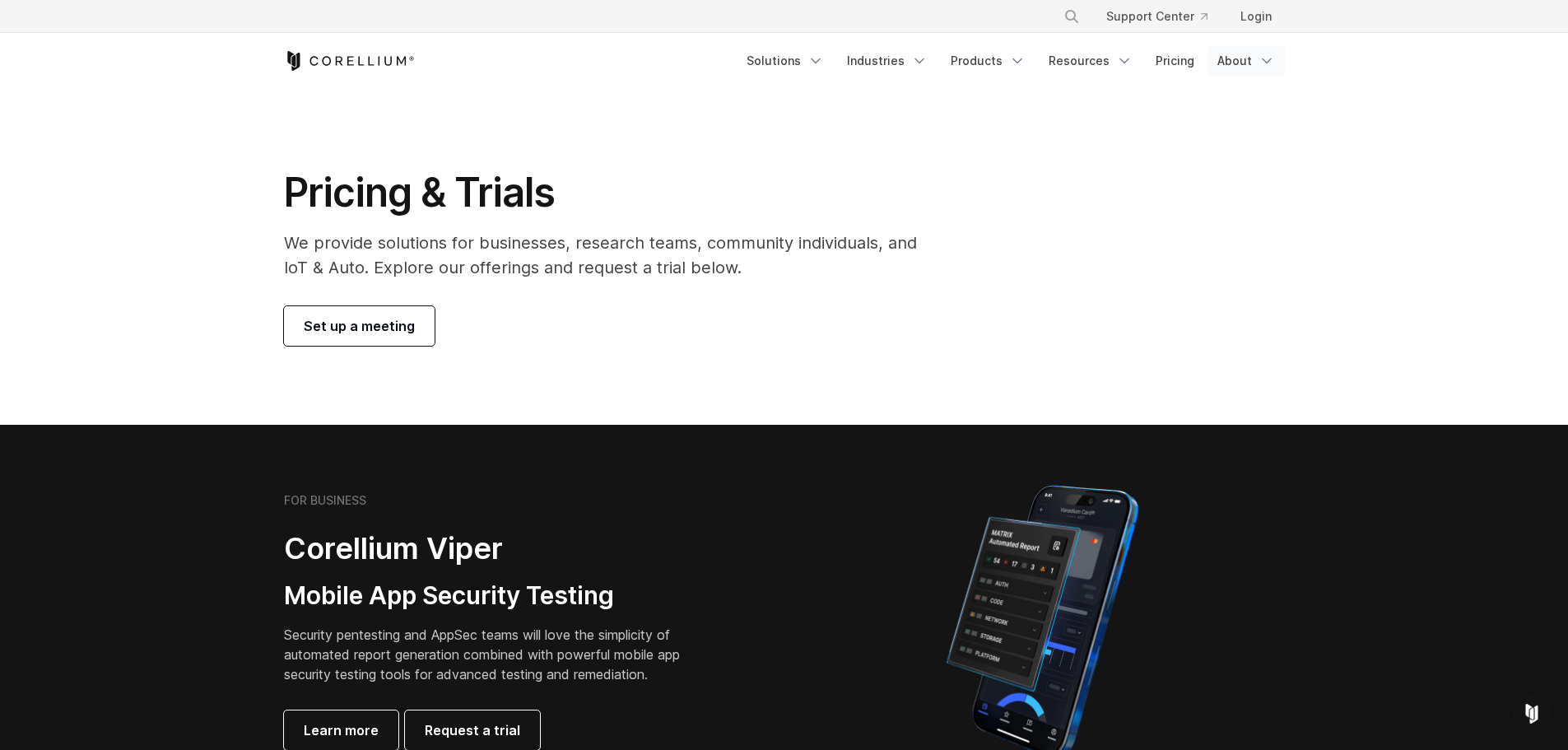
click at [1243, 64] on link "About" at bounding box center [1246, 61] width 78 height 30
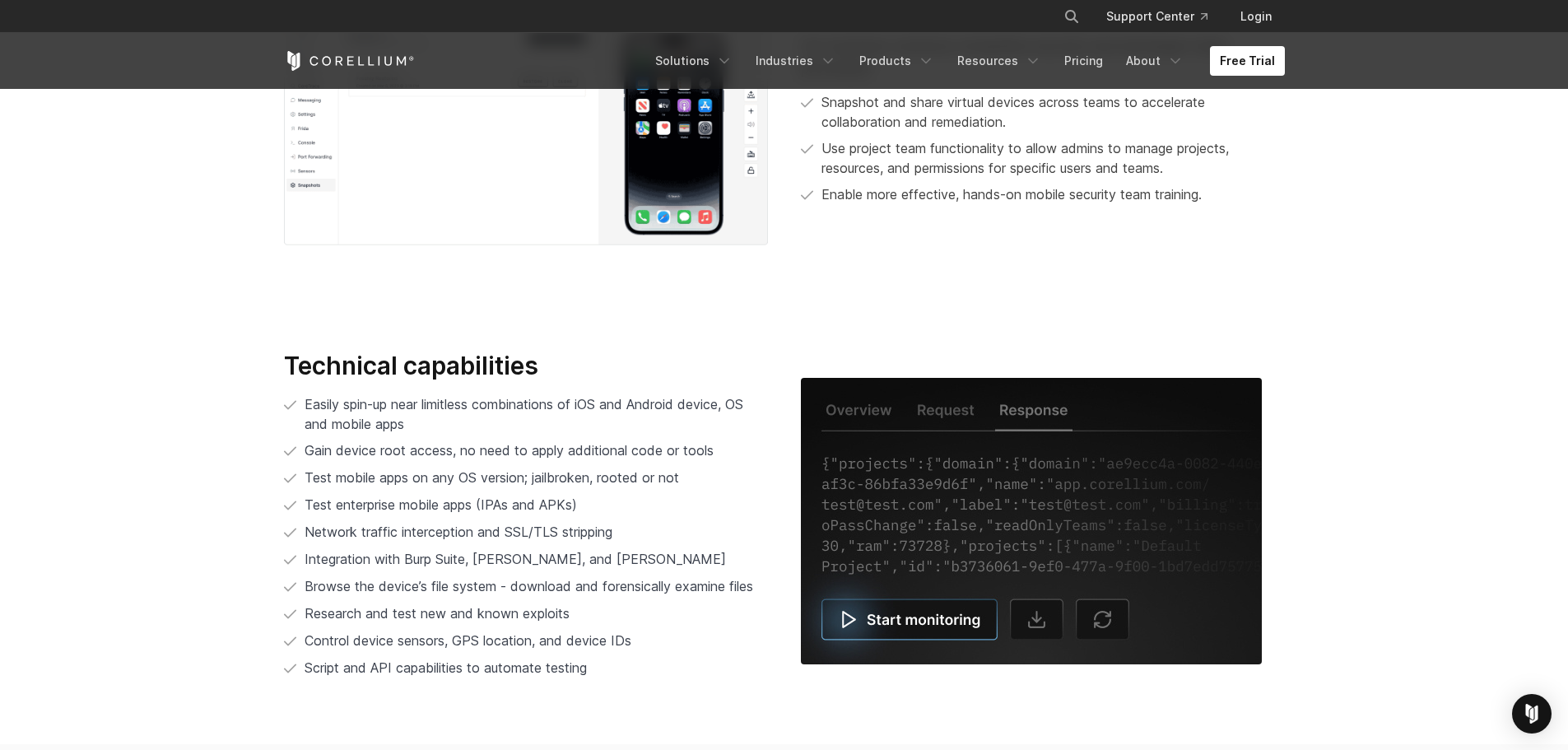
click at [897, 605] on img at bounding box center [1031, 522] width 461 height 287
click at [894, 610] on img at bounding box center [1031, 522] width 461 height 287
click at [894, 616] on img at bounding box center [1031, 522] width 461 height 287
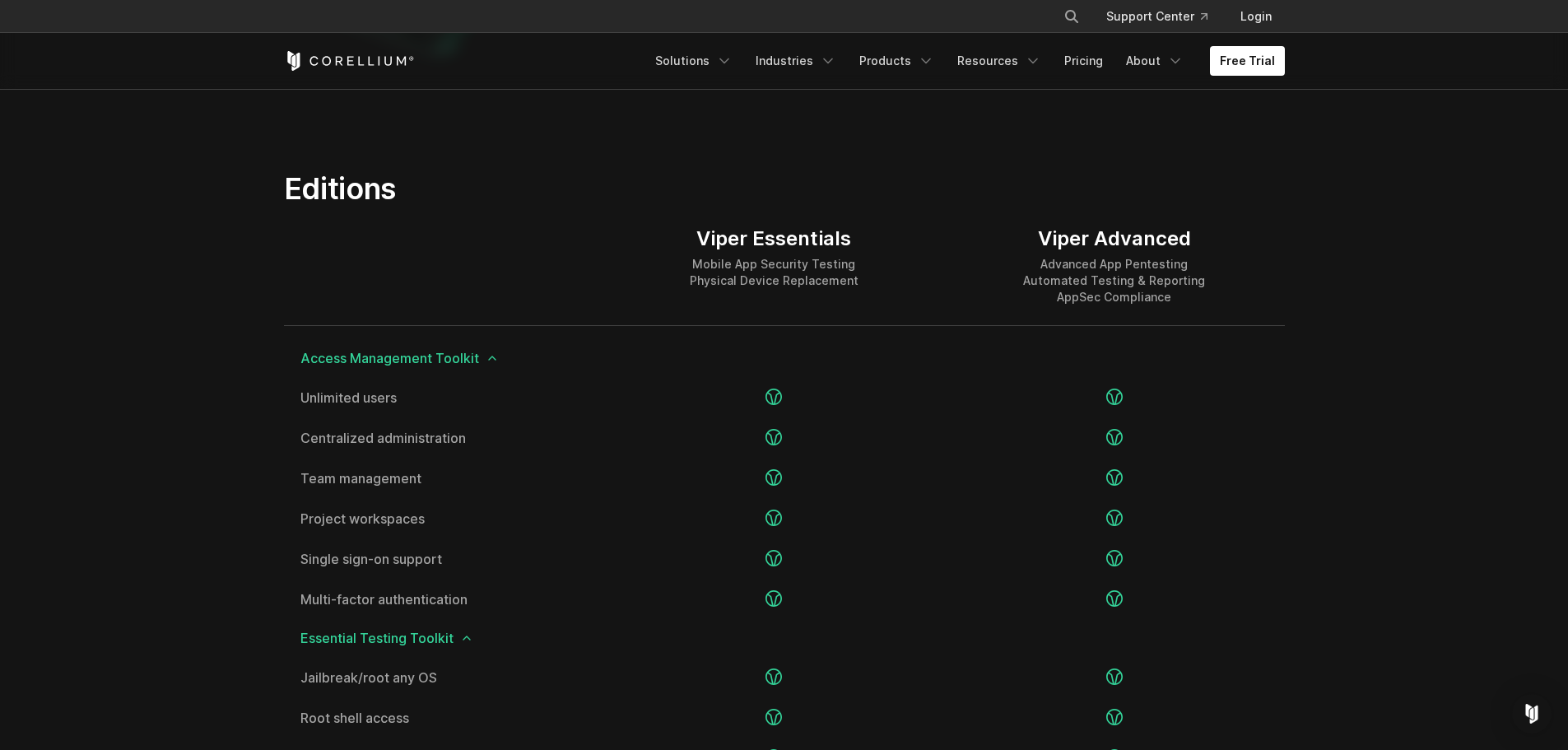
scroll to position [2625, 0]
